Goal: Obtain resource: Obtain resource

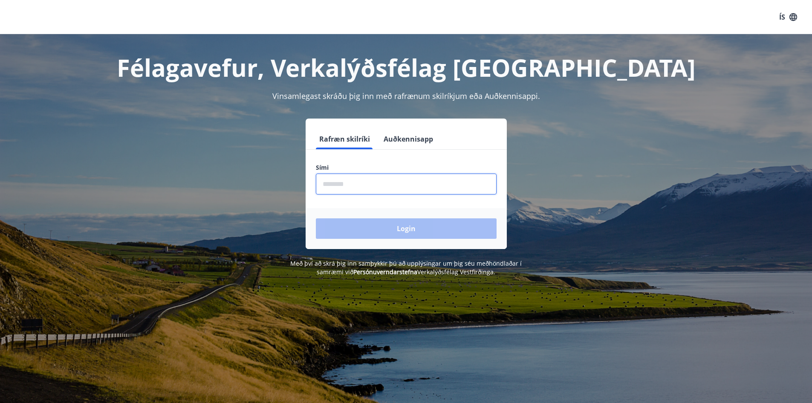
click at [368, 189] on input "phone" at bounding box center [406, 184] width 181 height 21
type input "********"
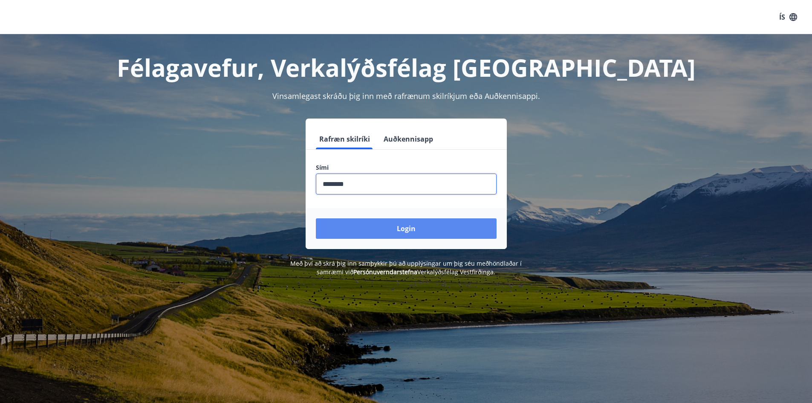
click at [399, 232] on button "Login" at bounding box center [406, 228] width 181 height 20
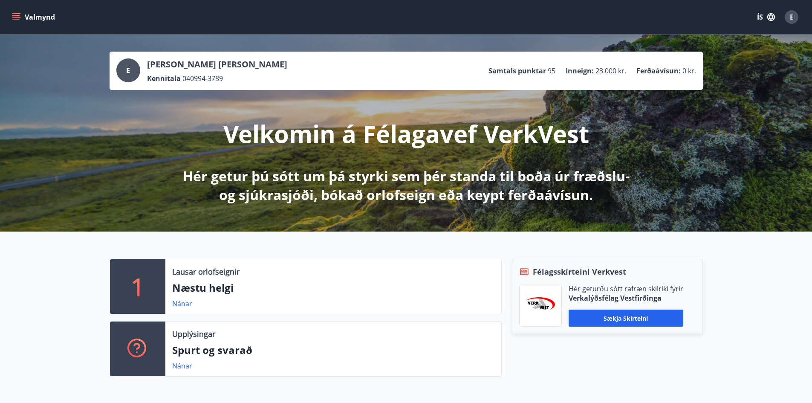
click at [11, 19] on button "Valmynd" at bounding box center [34, 16] width 48 height 15
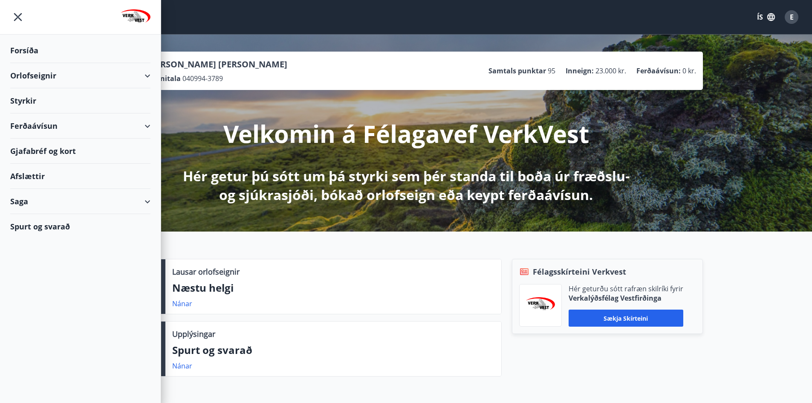
click at [31, 171] on div "Afslættir" at bounding box center [80, 176] width 140 height 25
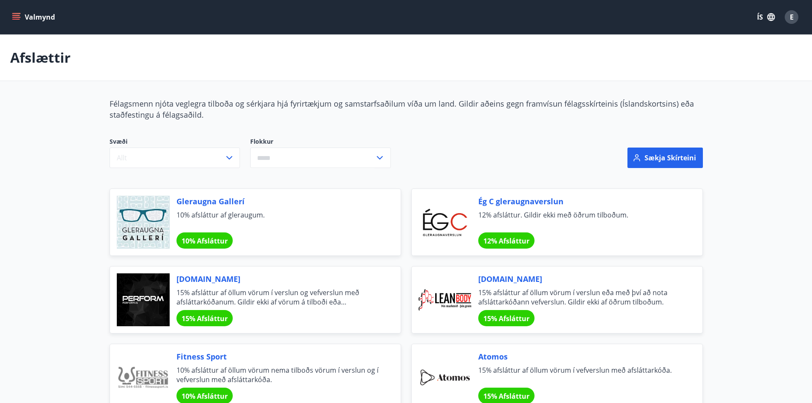
click at [19, 16] on icon "menu" at bounding box center [16, 17] width 9 height 9
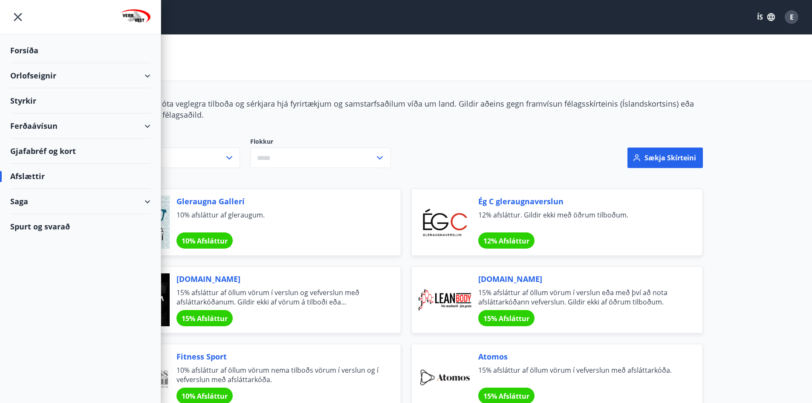
click at [38, 77] on div "Orlofseignir" at bounding box center [80, 75] width 140 height 25
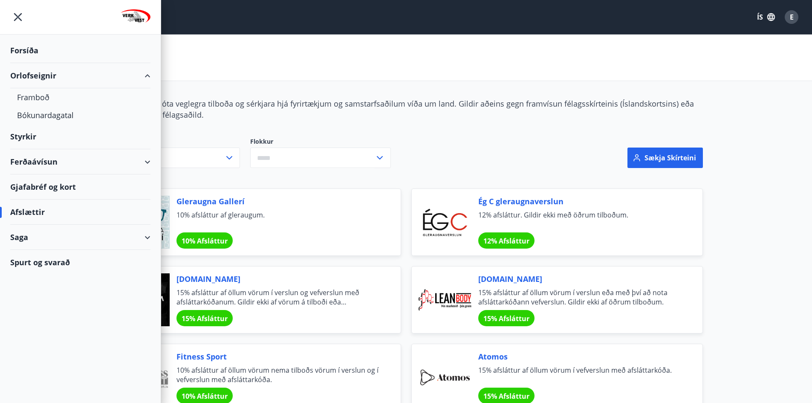
click at [20, 132] on div "Styrkir" at bounding box center [80, 136] width 140 height 25
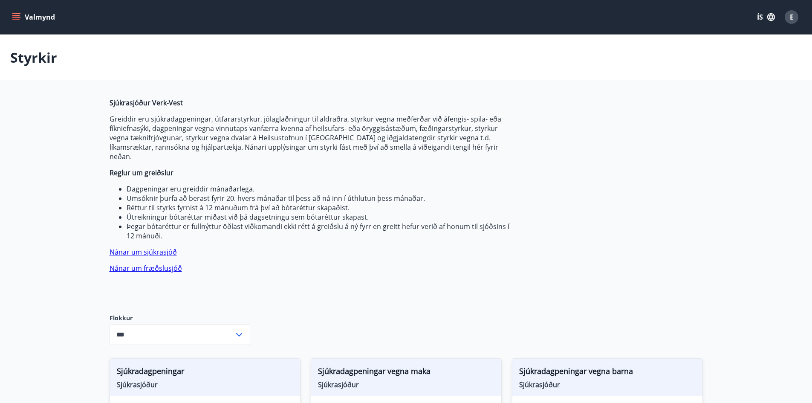
type input "***"
click at [16, 14] on icon "menu" at bounding box center [16, 13] width 9 height 1
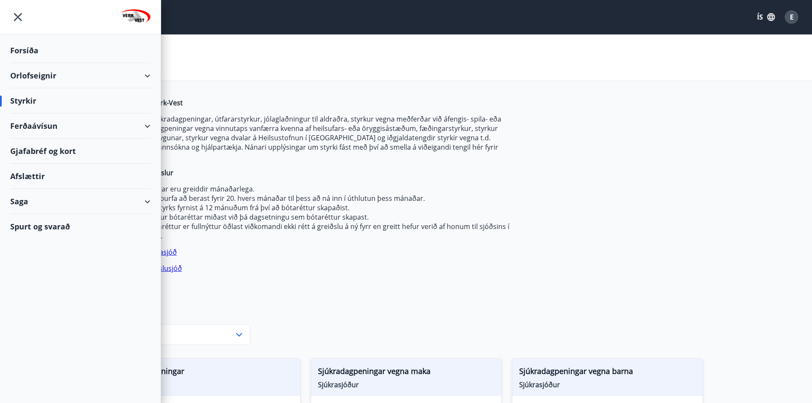
click at [36, 170] on div "Afslættir" at bounding box center [80, 176] width 140 height 25
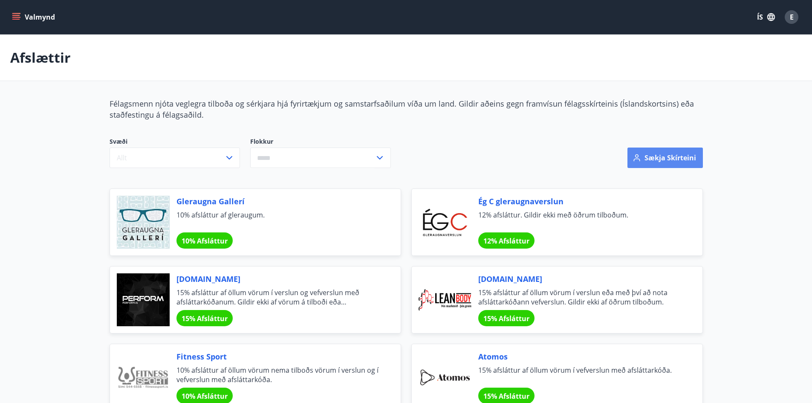
click at [682, 163] on button "Sækja skírteini" at bounding box center [665, 158] width 75 height 20
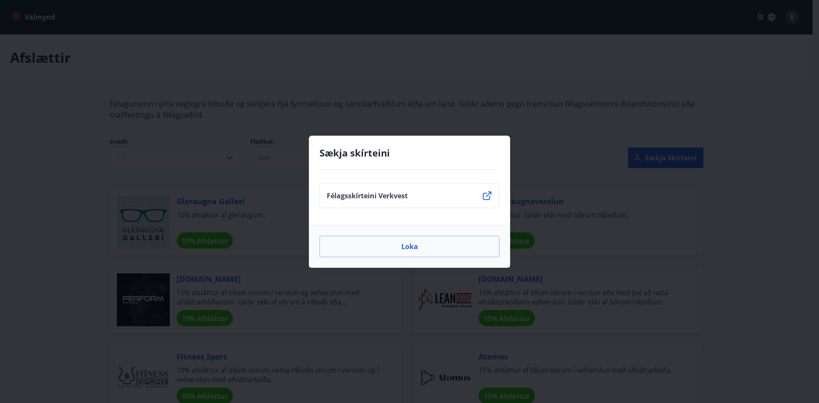
click at [339, 191] on p "Félagsskírteini Verkvest" at bounding box center [367, 195] width 81 height 9
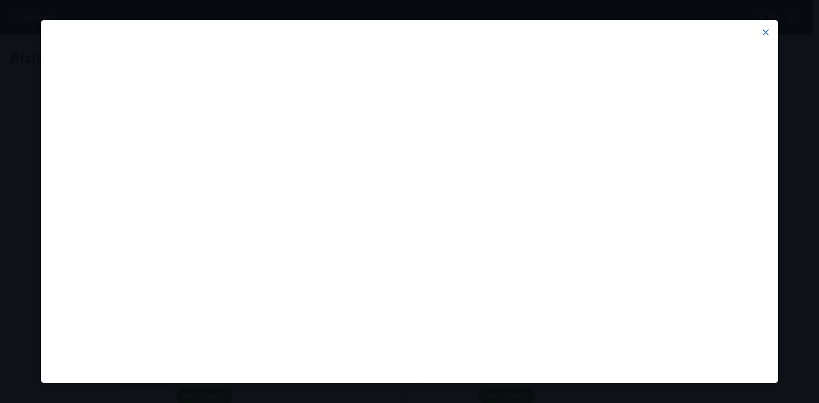
click at [763, 31] on icon at bounding box center [765, 32] width 10 height 10
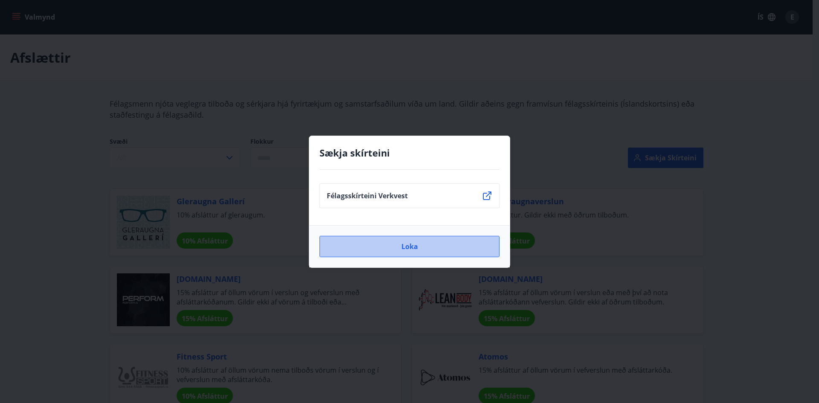
click at [467, 250] on button "Loka" at bounding box center [409, 246] width 180 height 21
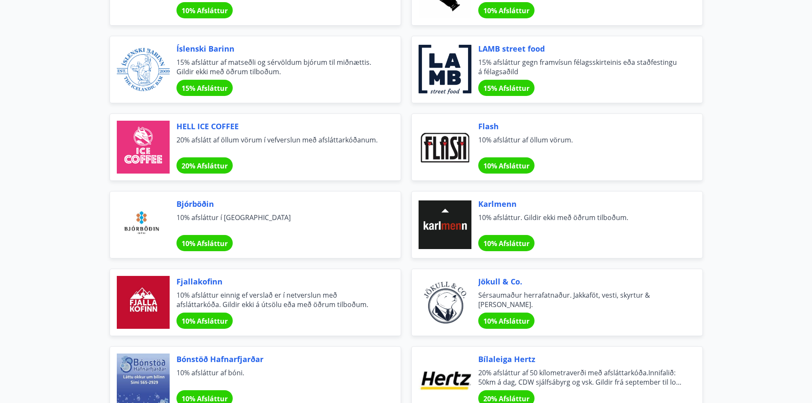
scroll to position [2831, 0]
